Goal: Task Accomplishment & Management: Complete application form

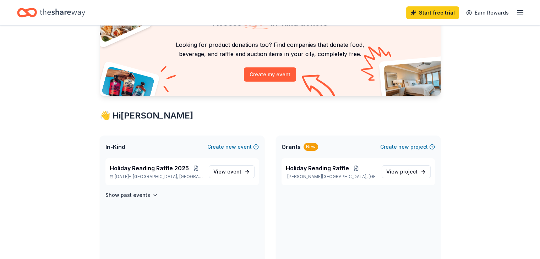
scroll to position [47, 0]
click at [172, 167] on span "Holiday Reading Raffle 2025" at bounding box center [149, 168] width 79 height 9
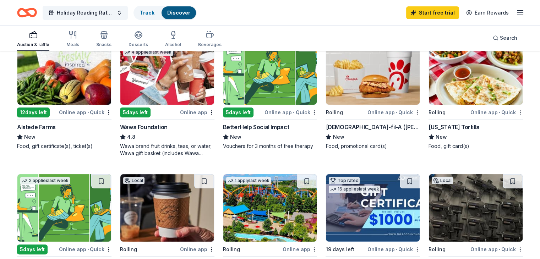
scroll to position [93, 0]
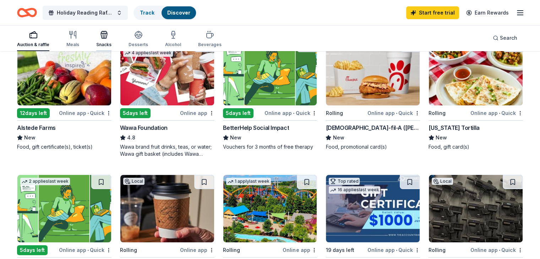
click at [108, 38] on icon "button" at bounding box center [104, 35] width 9 height 9
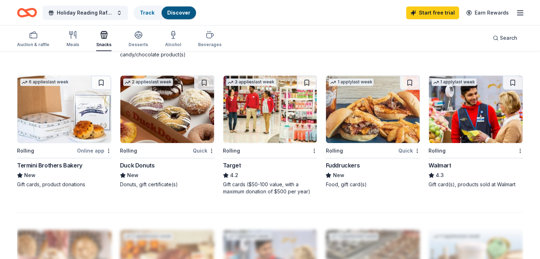
scroll to position [462, 0]
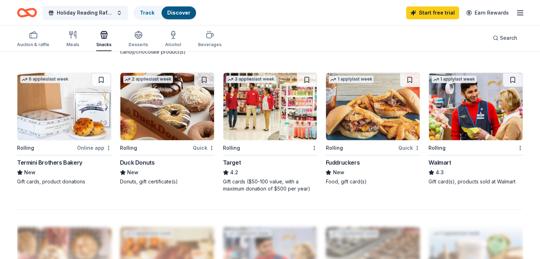
click at [341, 159] on div "Fuddruckers" at bounding box center [343, 162] width 34 height 9
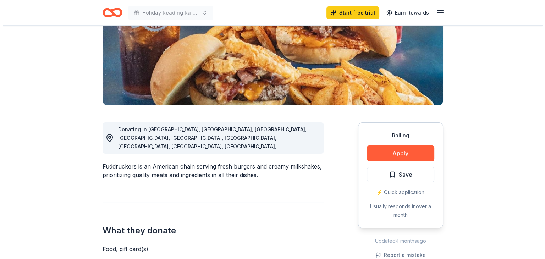
scroll to position [111, 0]
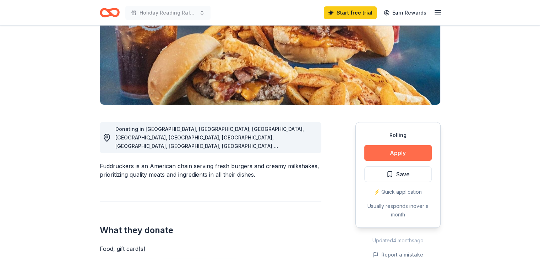
click at [397, 149] on button "Apply" at bounding box center [397, 153] width 67 height 16
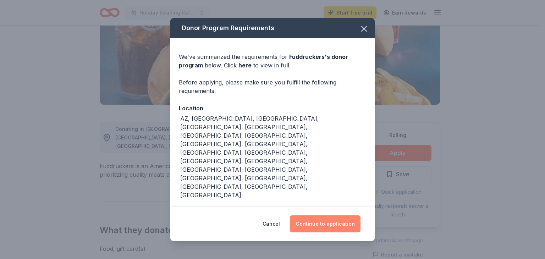
click at [325, 216] on button "Continue to application" at bounding box center [325, 224] width 71 height 17
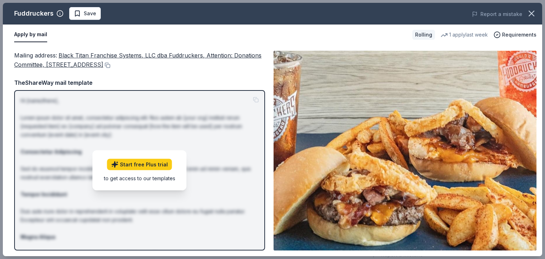
click at [27, 38] on button "Apply by mail" at bounding box center [30, 34] width 33 height 15
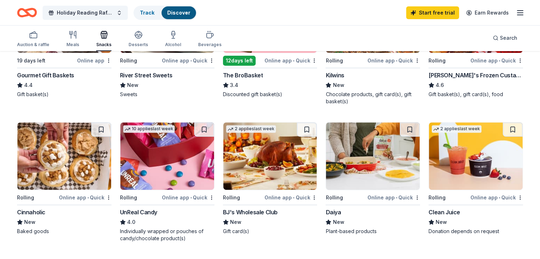
scroll to position [251, 0]
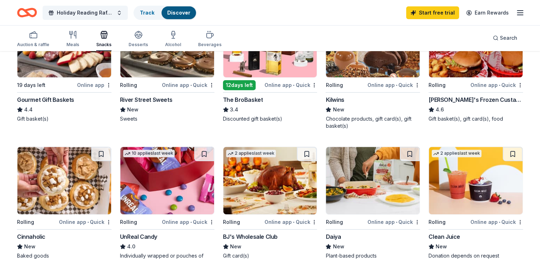
click at [311, 94] on div "13 applies last week 12 days left Online app • Quick The BroBasket 3.4 Discount…" at bounding box center [270, 66] width 94 height 113
